Goal: Navigation & Orientation: Find specific page/section

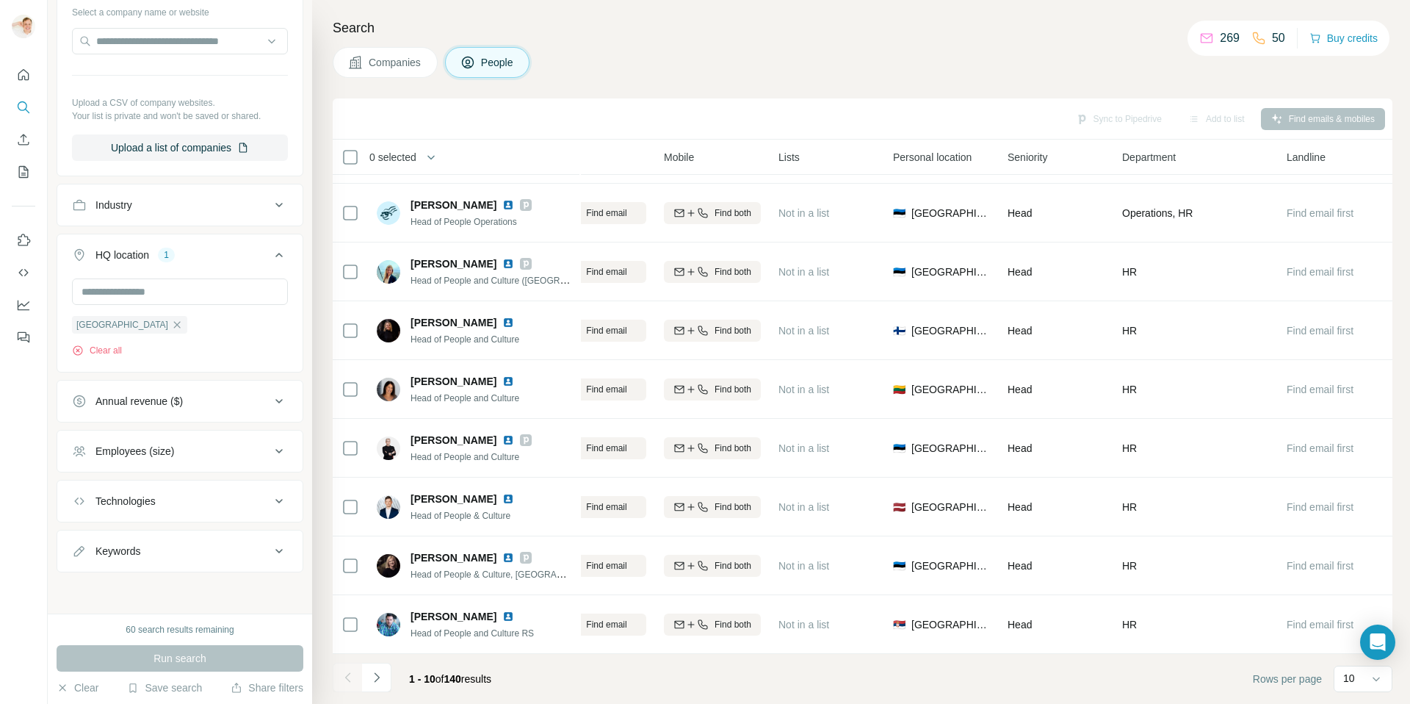
scroll to position [490, 0]
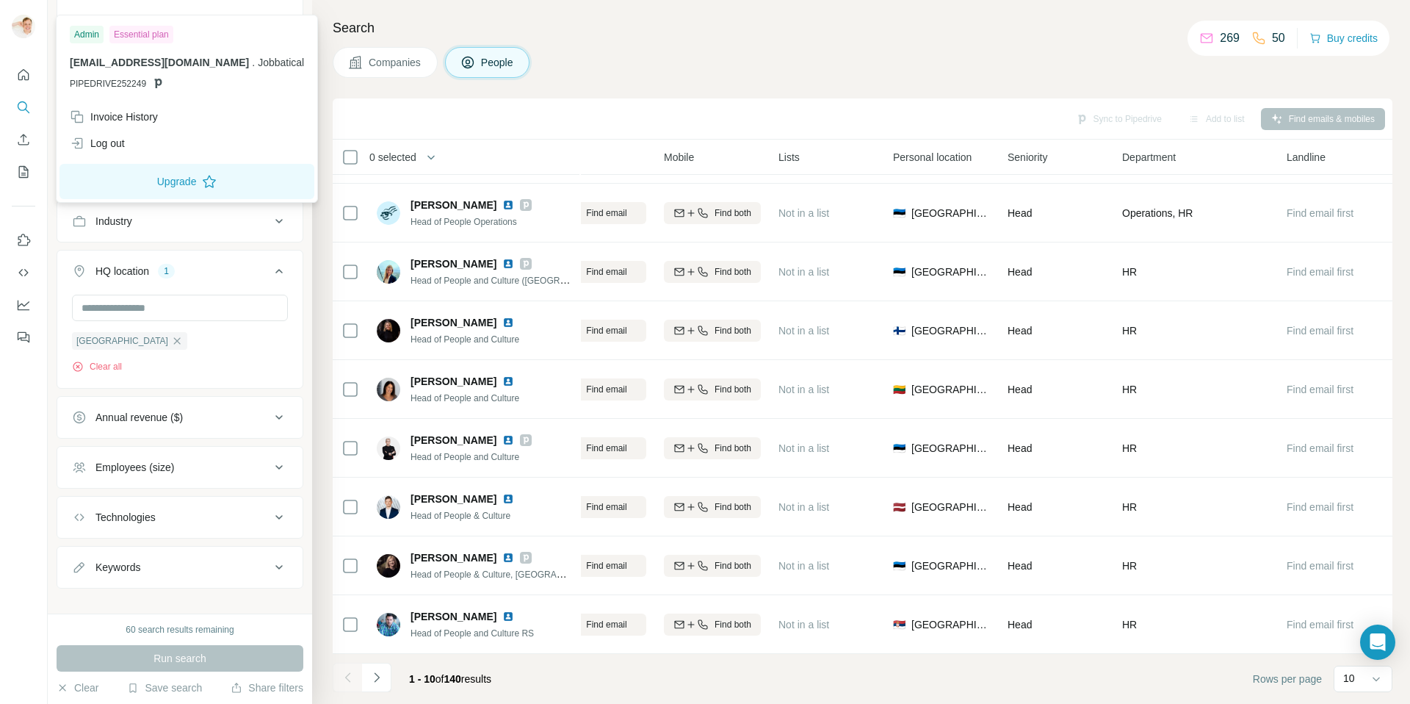
click at [29, 35] on img at bounding box center [24, 27] width 24 height 24
click at [140, 177] on button "Upgrade" at bounding box center [186, 181] width 255 height 35
click at [419, 126] on div "Sync to Pipedrive Add to list Find emails & mobiles" at bounding box center [862, 119] width 1045 height 26
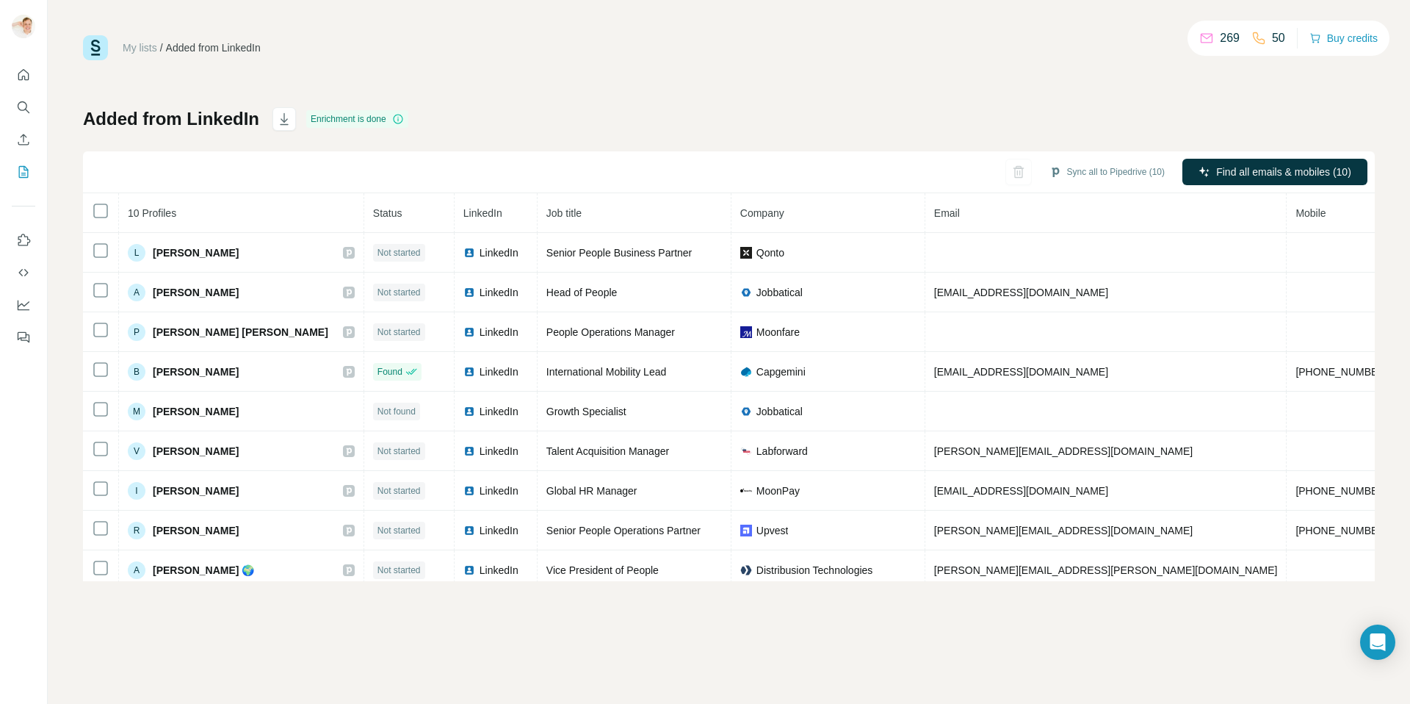
scroll to position [3, 0]
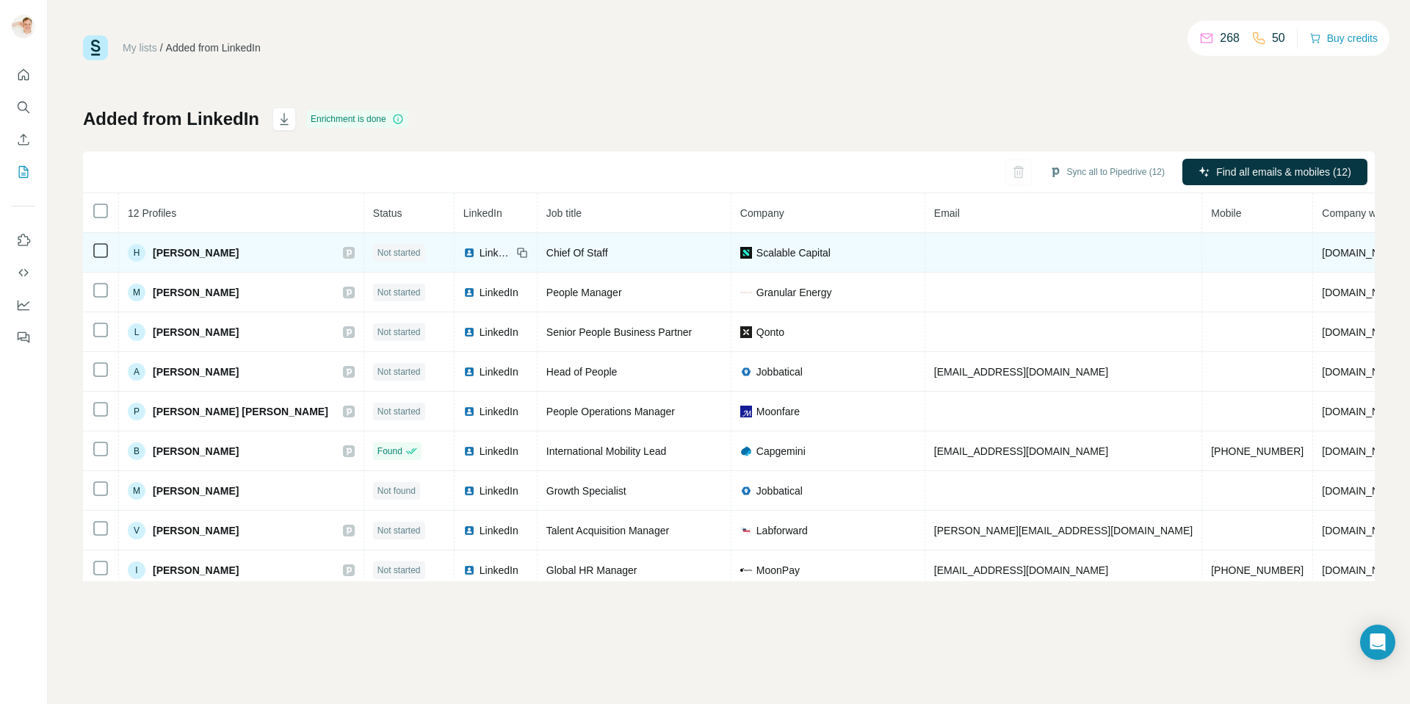
scroll to position [0, 1]
click at [344, 253] on icon at bounding box center [348, 253] width 9 height 12
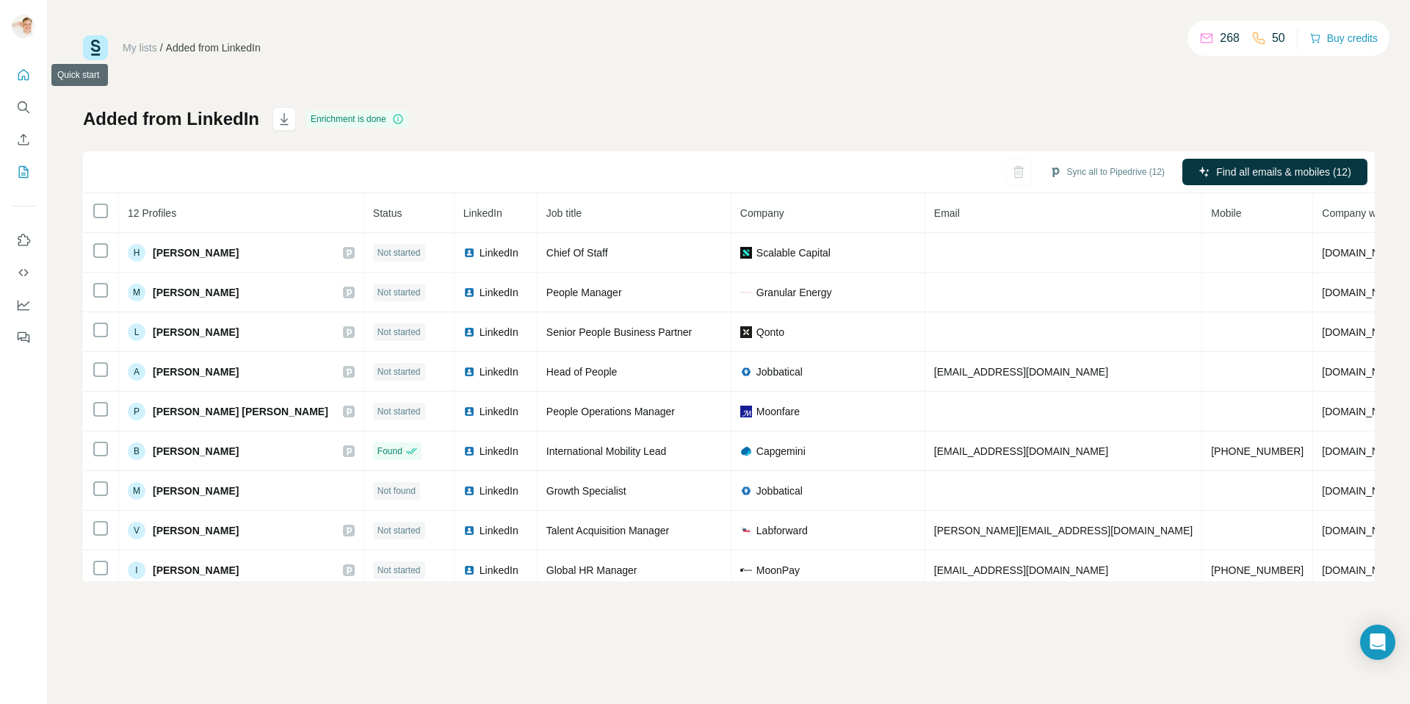
click at [29, 81] on icon "Quick start" at bounding box center [23, 75] width 15 height 15
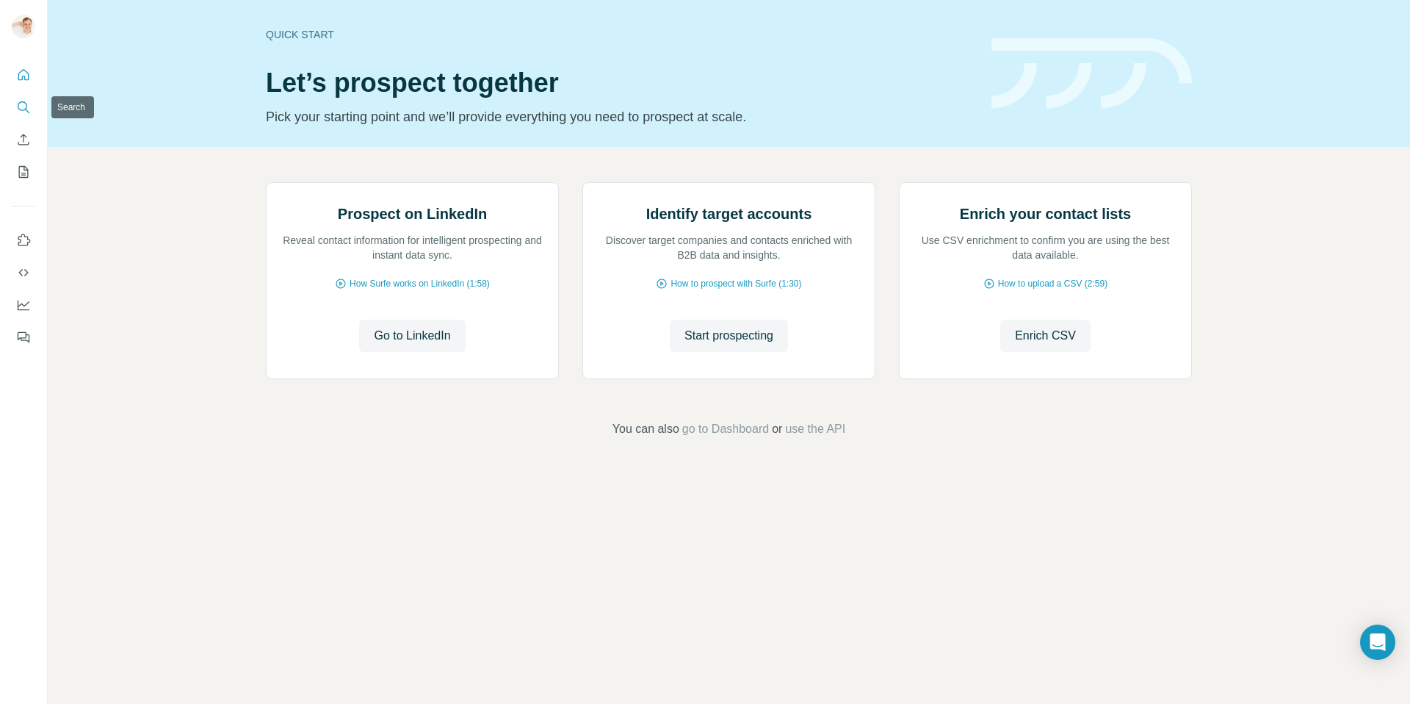
click at [26, 107] on icon "Search" at bounding box center [23, 107] width 15 height 15
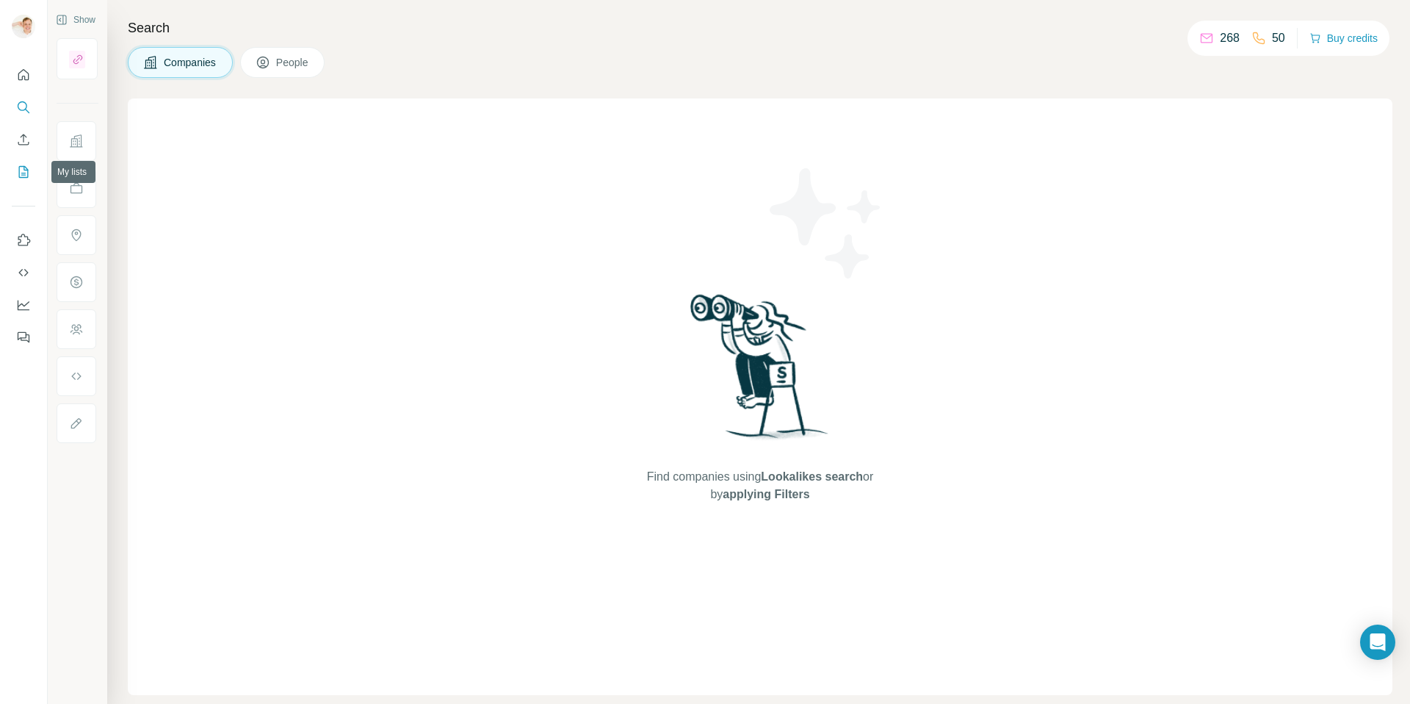
click at [24, 175] on icon "My lists" at bounding box center [24, 171] width 7 height 10
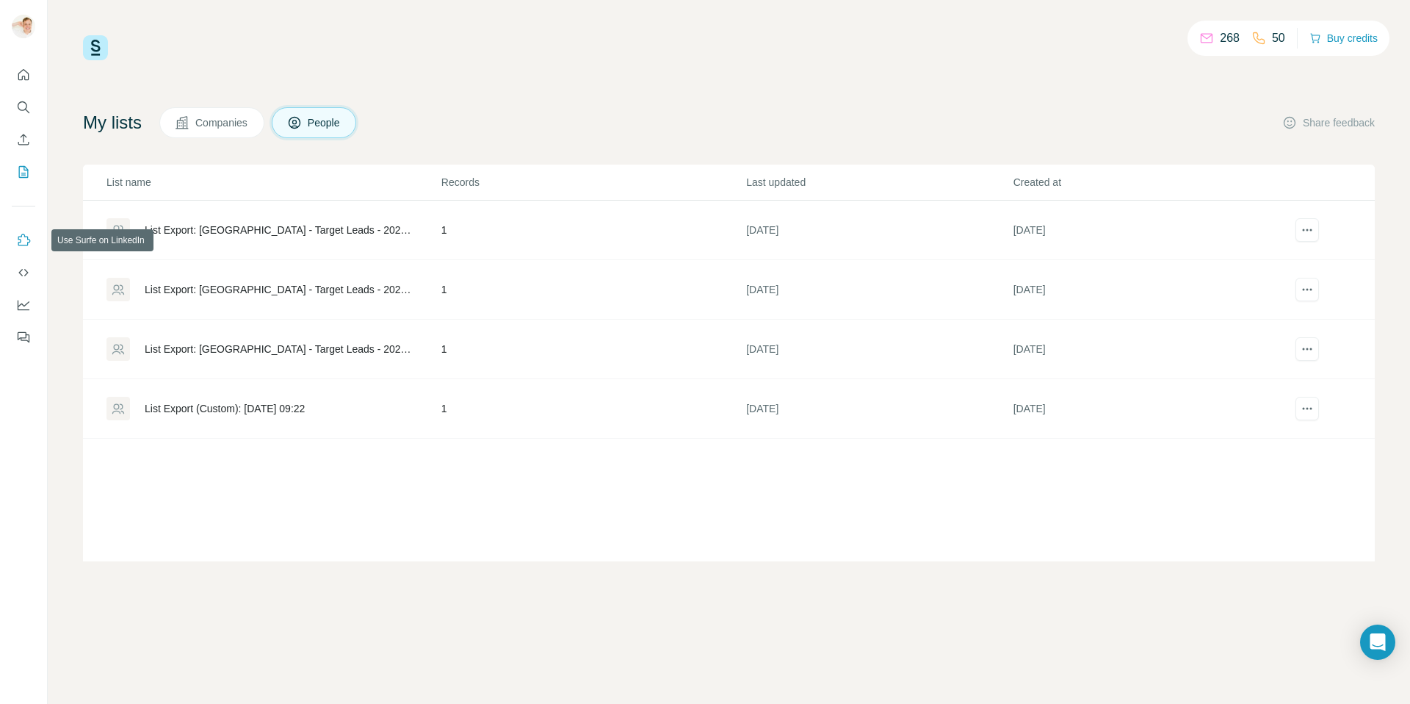
click at [25, 240] on icon "Use Surfe on LinkedIn" at bounding box center [23, 240] width 15 height 15
